Goal: Information Seeking & Learning: Learn about a topic

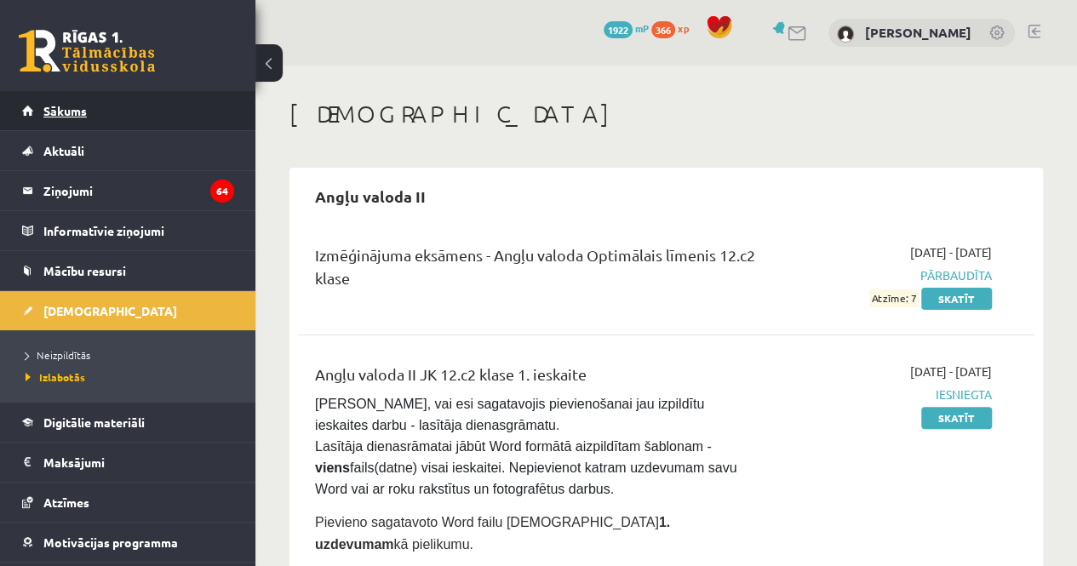
click at [158, 129] on link "Sākums" at bounding box center [128, 110] width 212 height 39
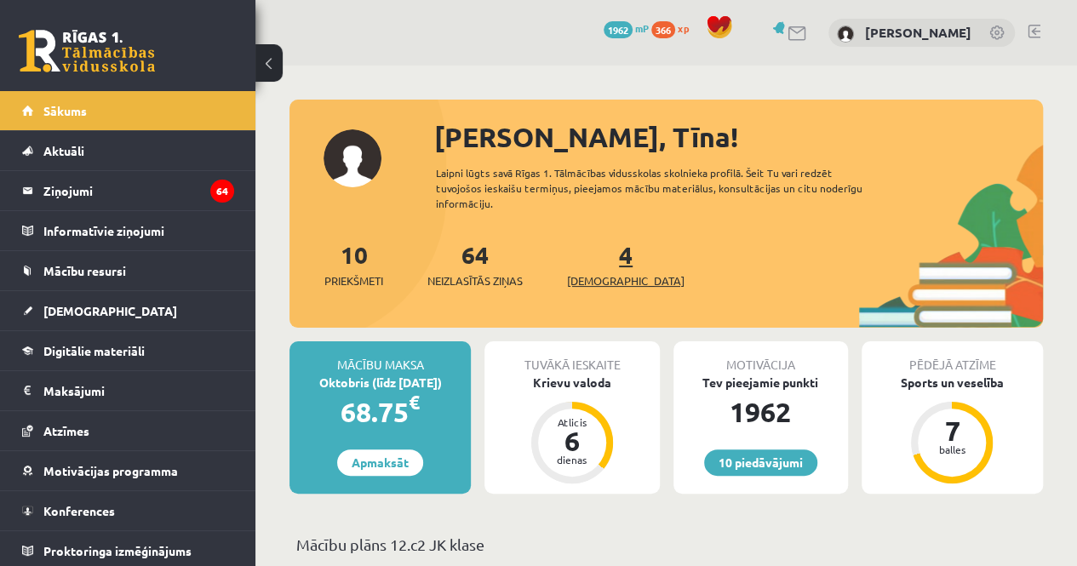
click at [602, 276] on span "[DEMOGRAPHIC_DATA]" at bounding box center [626, 281] width 118 height 17
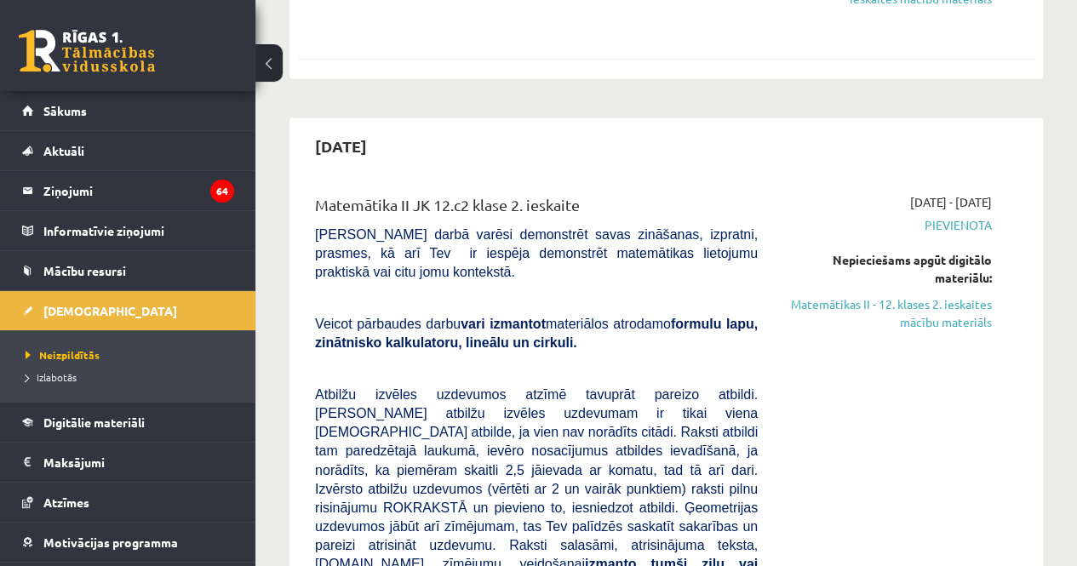
scroll to position [1134, 0]
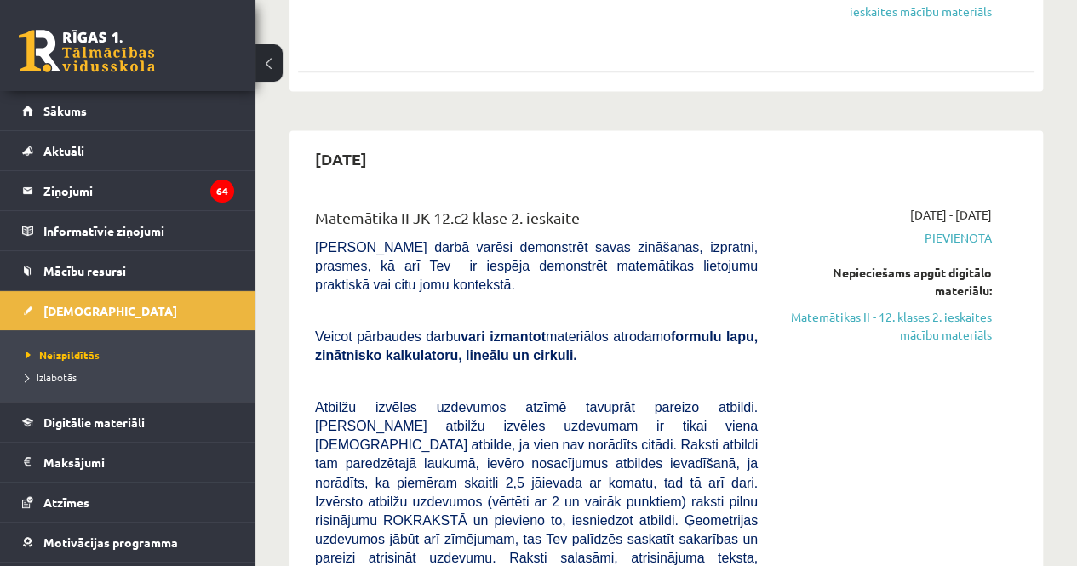
drag, startPoint x: 965, startPoint y: 299, endPoint x: 627, endPoint y: 86, distance: 399.6
click at [965, 308] on link "Matemātikas II - 12. klases 2. ieskaites mācību materiāls" at bounding box center [888, 326] width 209 height 36
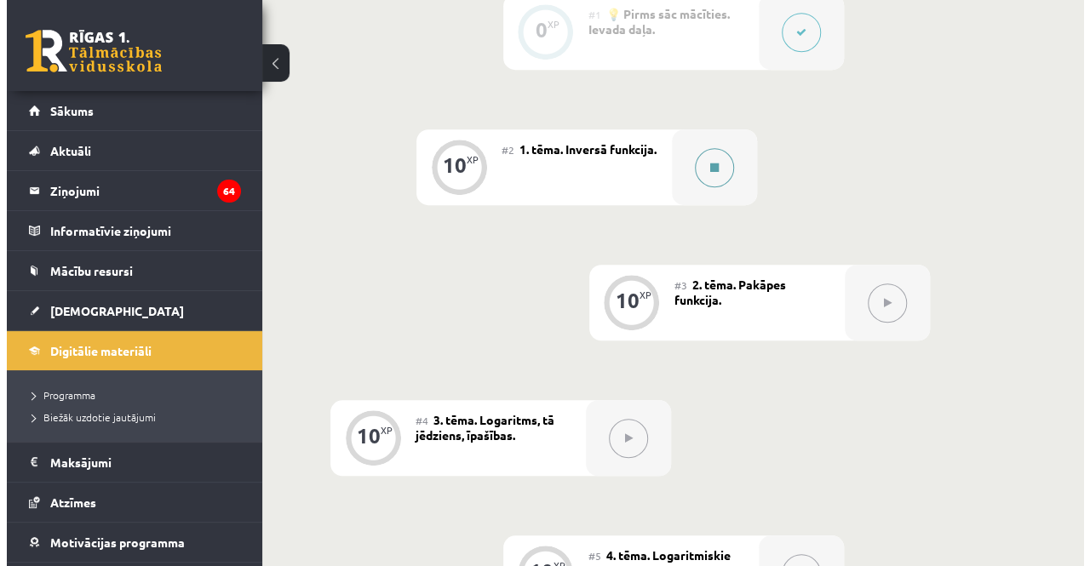
scroll to position [500, 0]
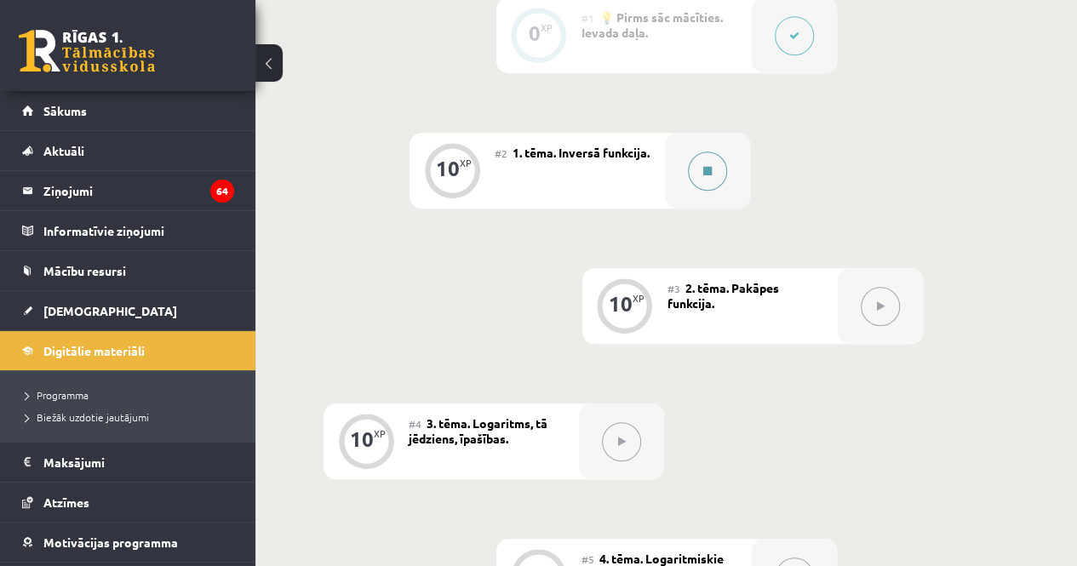
click at [715, 167] on button at bounding box center [707, 171] width 39 height 39
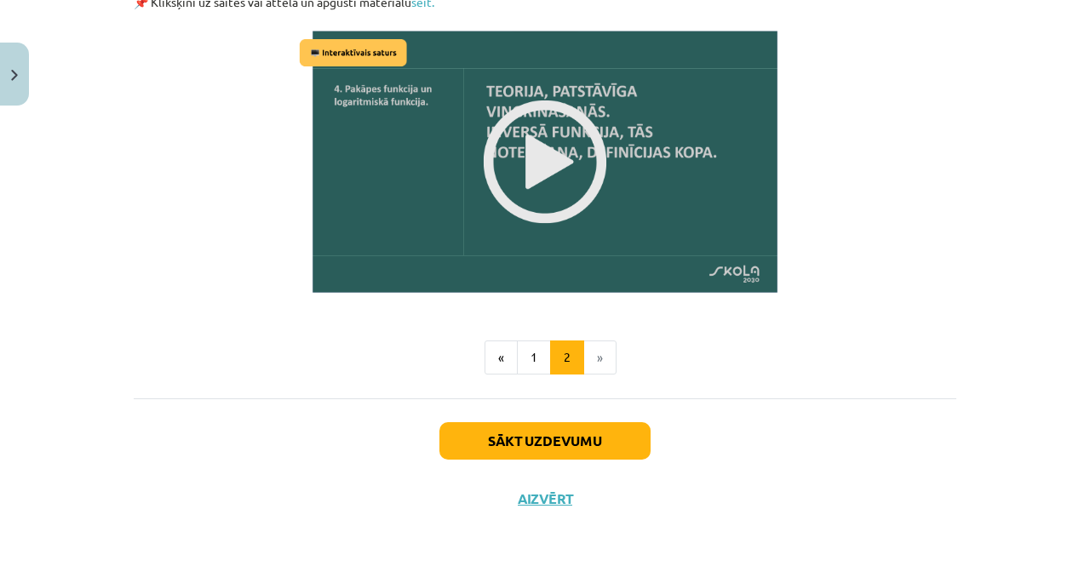
scroll to position [2193, 0]
click at [528, 353] on button "1" at bounding box center [534, 358] width 34 height 34
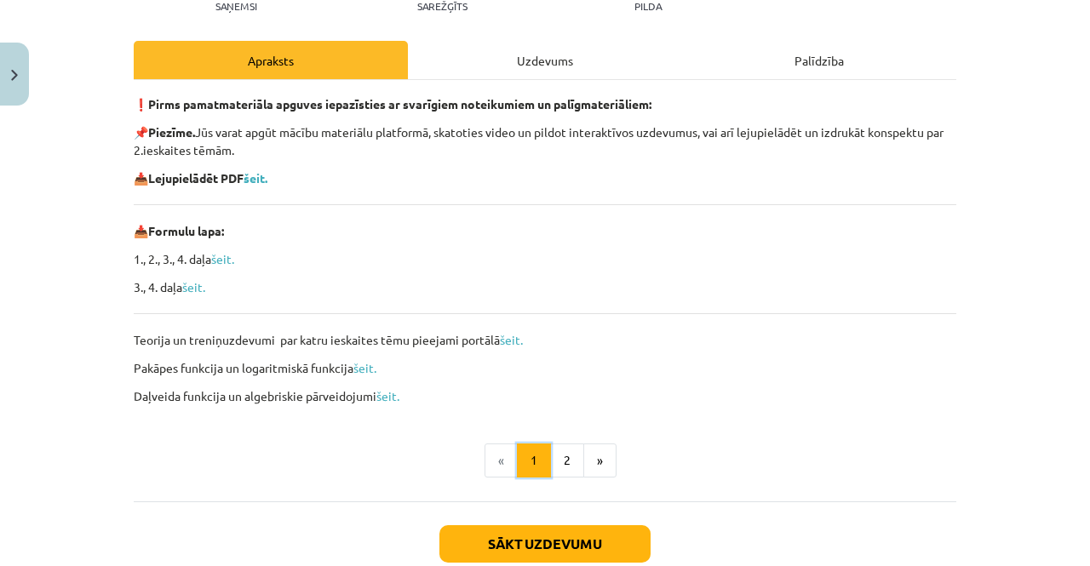
scroll to position [215, 0]
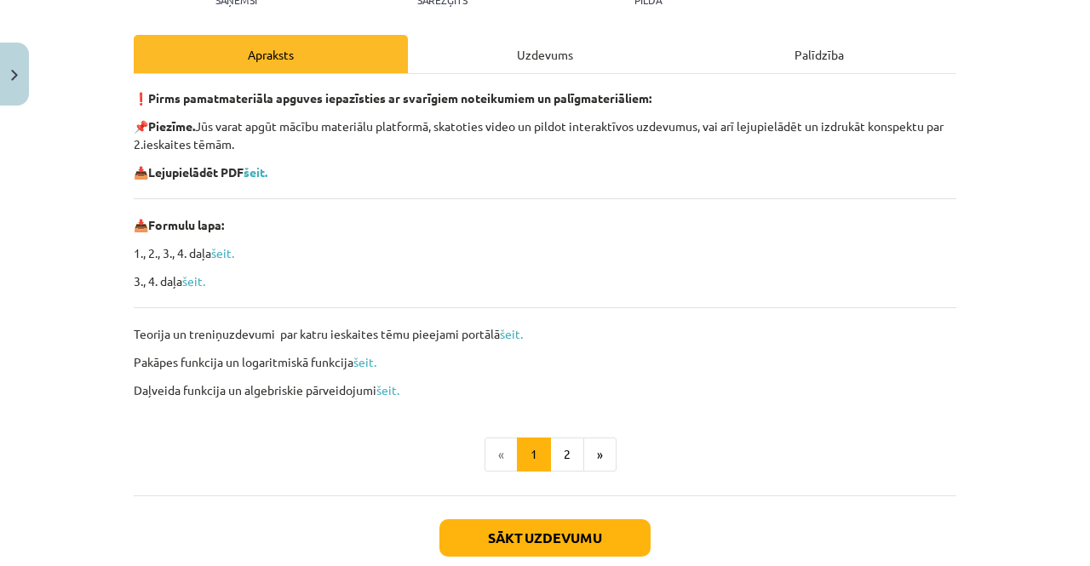
click at [267, 180] on p "📥 Lejupielādēt PDF šeit." at bounding box center [545, 173] width 823 height 18
click at [266, 175] on b "šeit." at bounding box center [256, 171] width 24 height 15
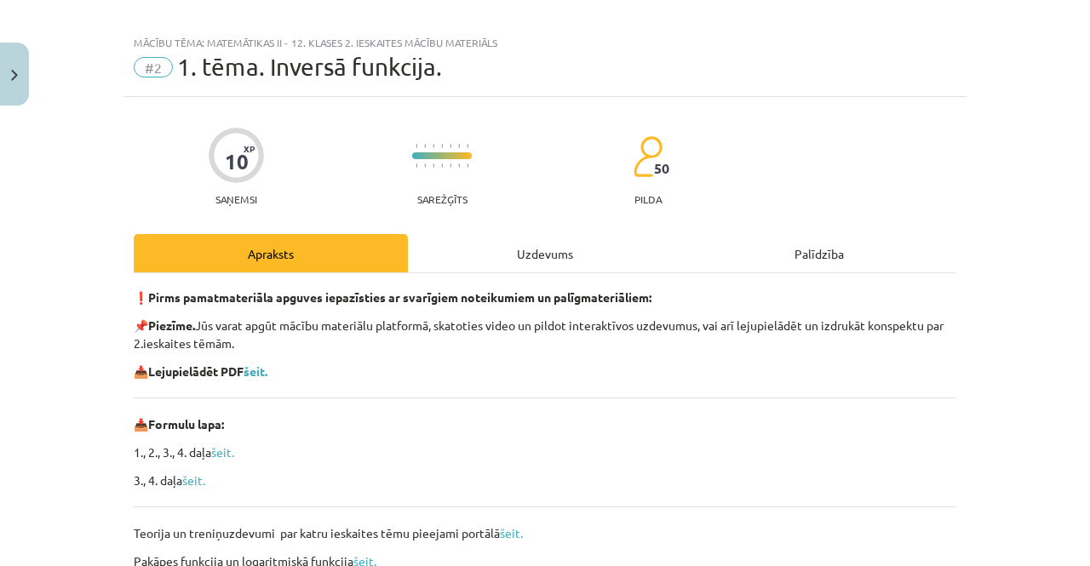
scroll to position [18, 0]
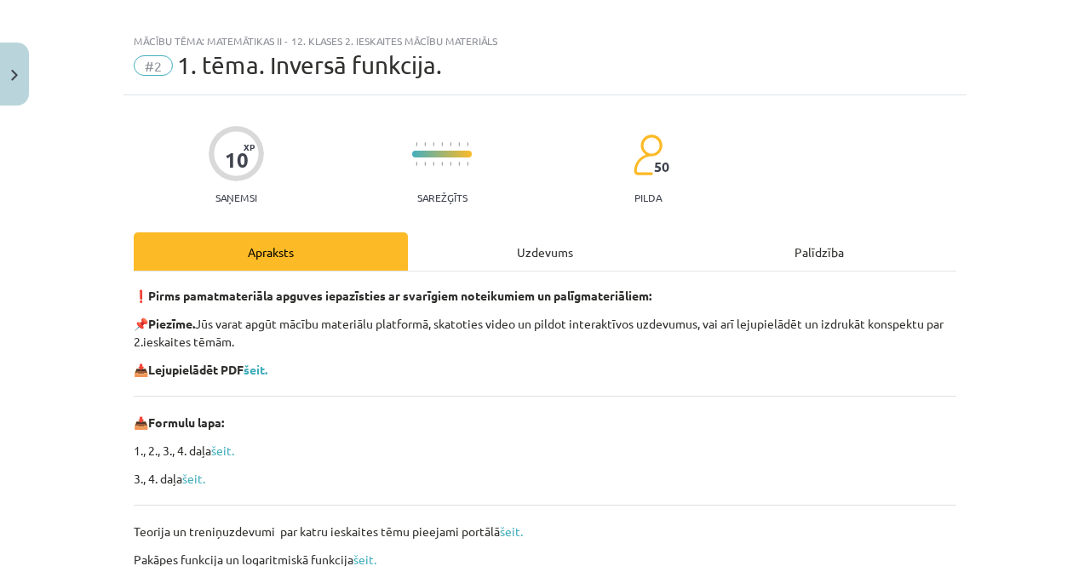
click at [433, 247] on div "Uzdevums" at bounding box center [545, 252] width 274 height 38
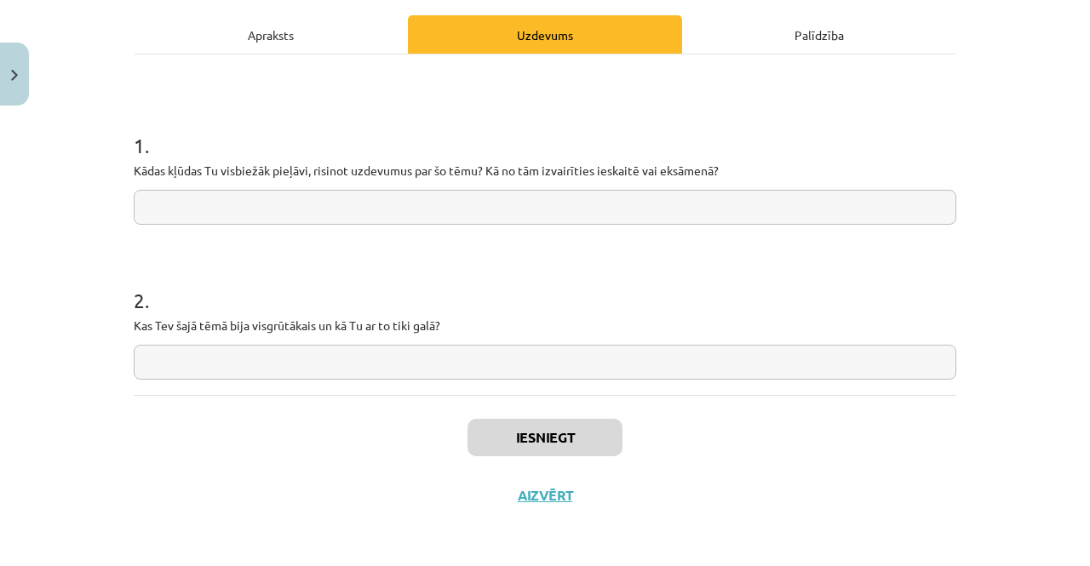
click at [315, 51] on div "Apraksts" at bounding box center [271, 34] width 274 height 38
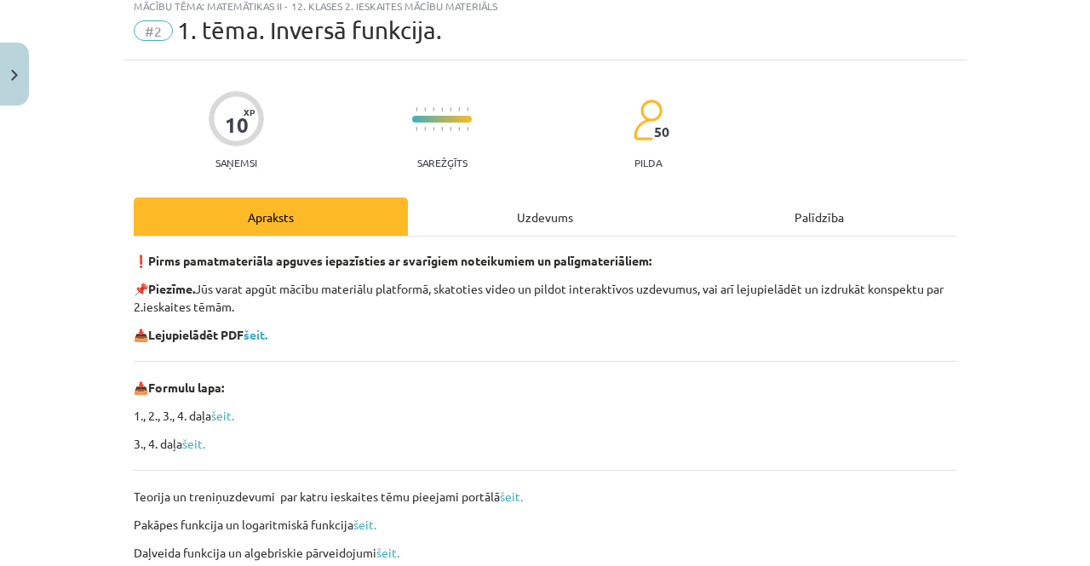
scroll to position [43, 0]
